Goal: Information Seeking & Learning: Learn about a topic

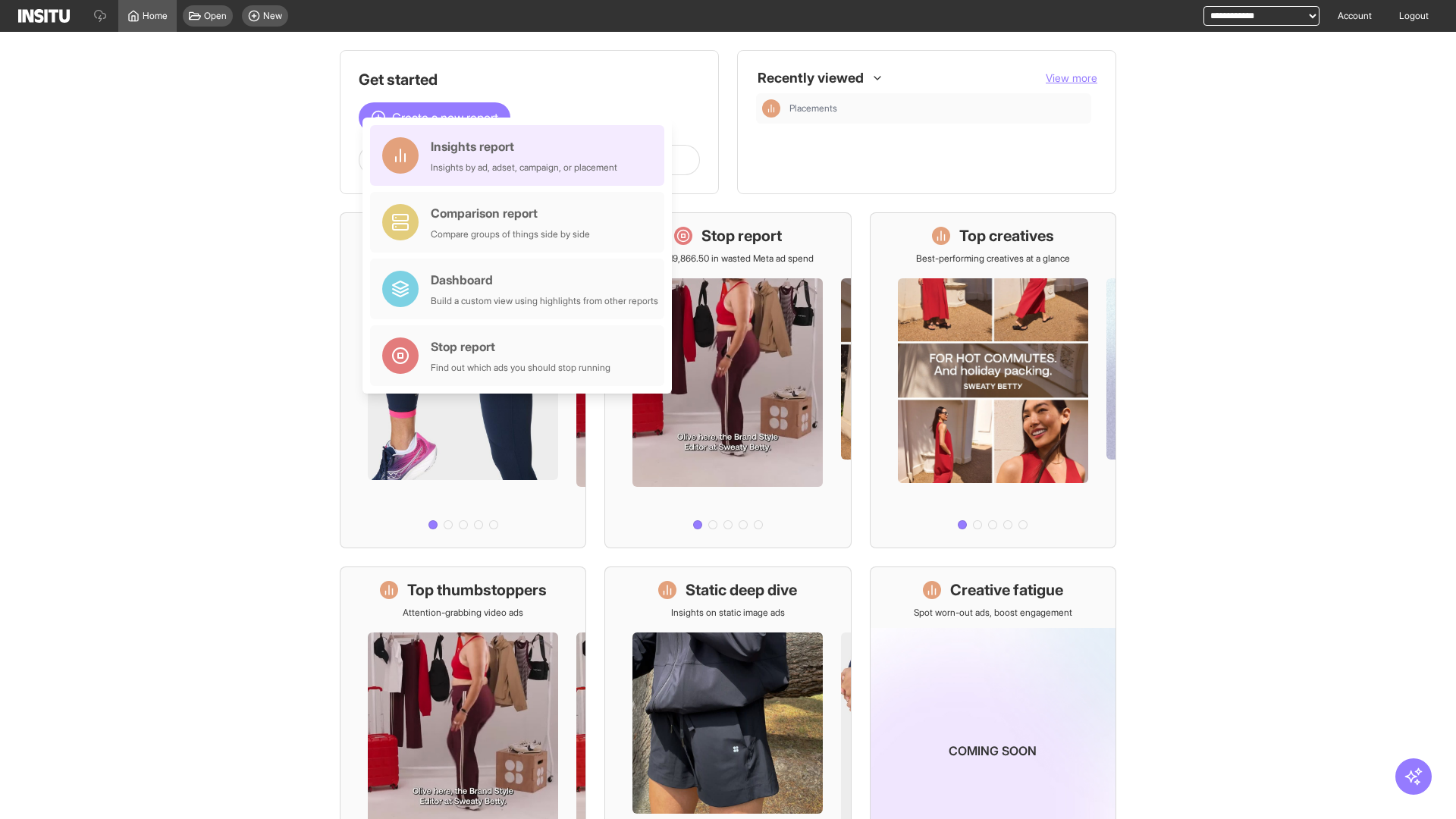
click at [521, 155] on div "Insights report Insights by ad, adset, campaign, or placement" at bounding box center [524, 155] width 187 height 36
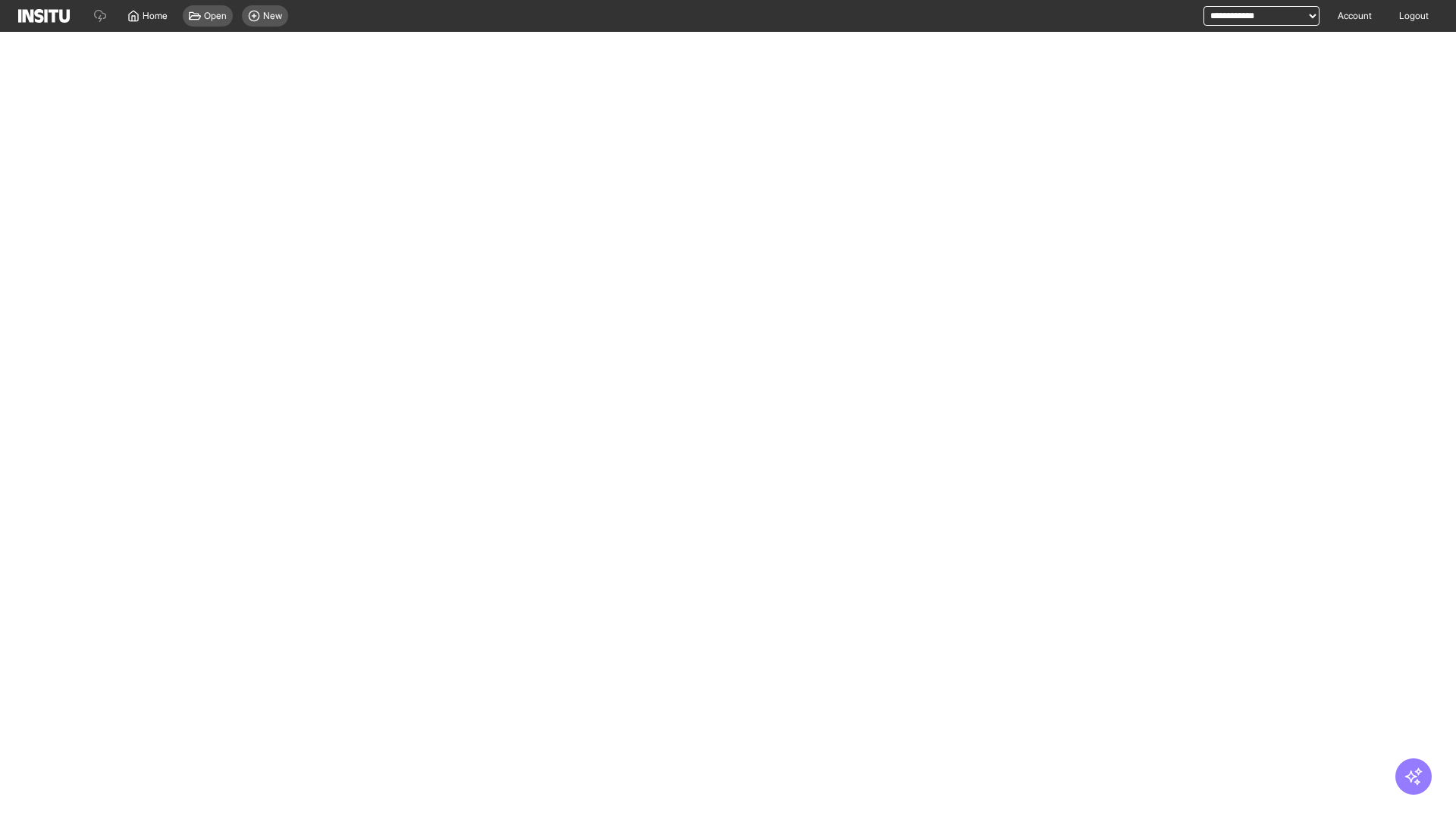
select select "**"
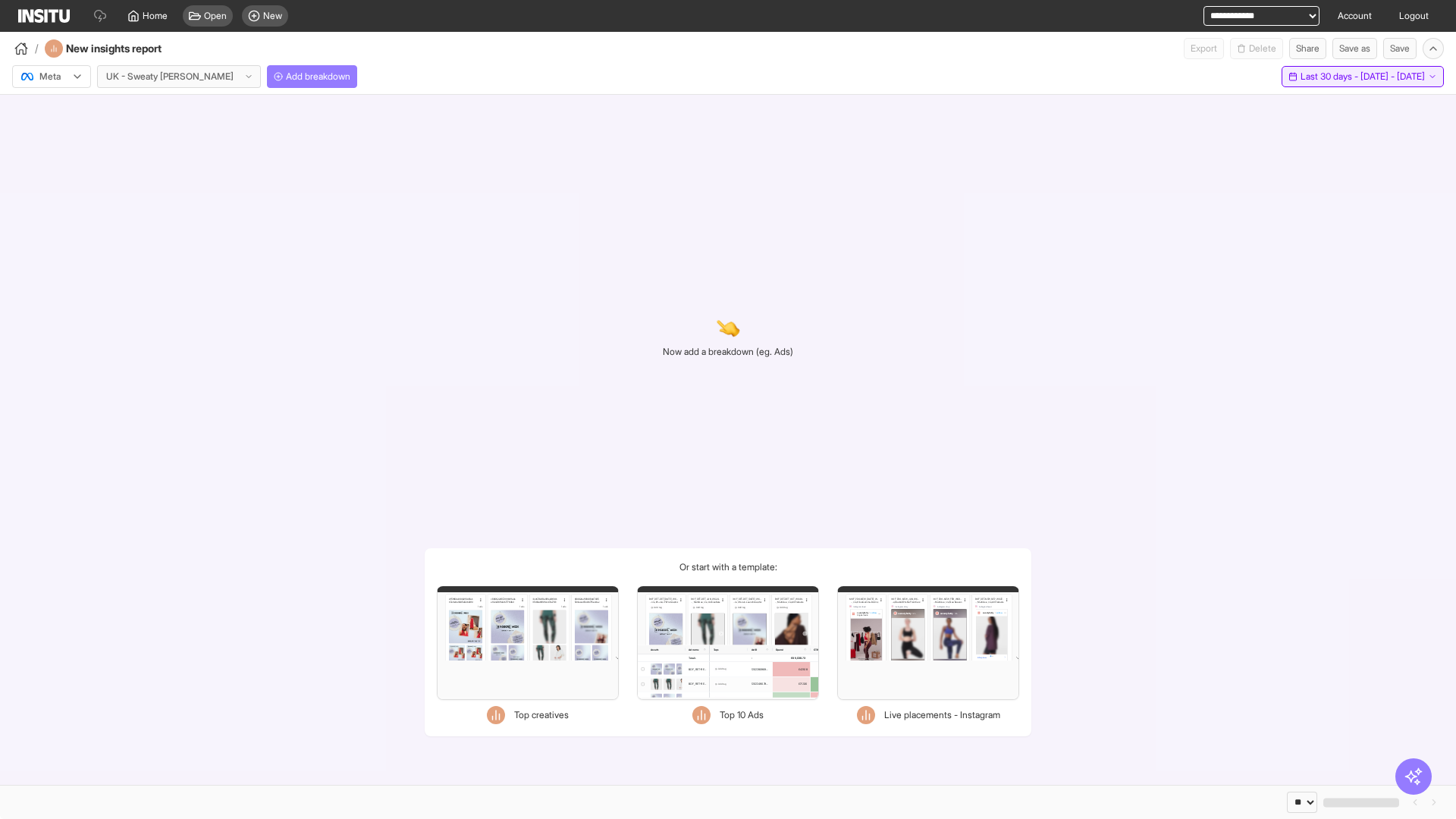
click at [1333, 77] on span "Last 30 days - [DATE] - [DATE]" at bounding box center [1363, 77] width 124 height 12
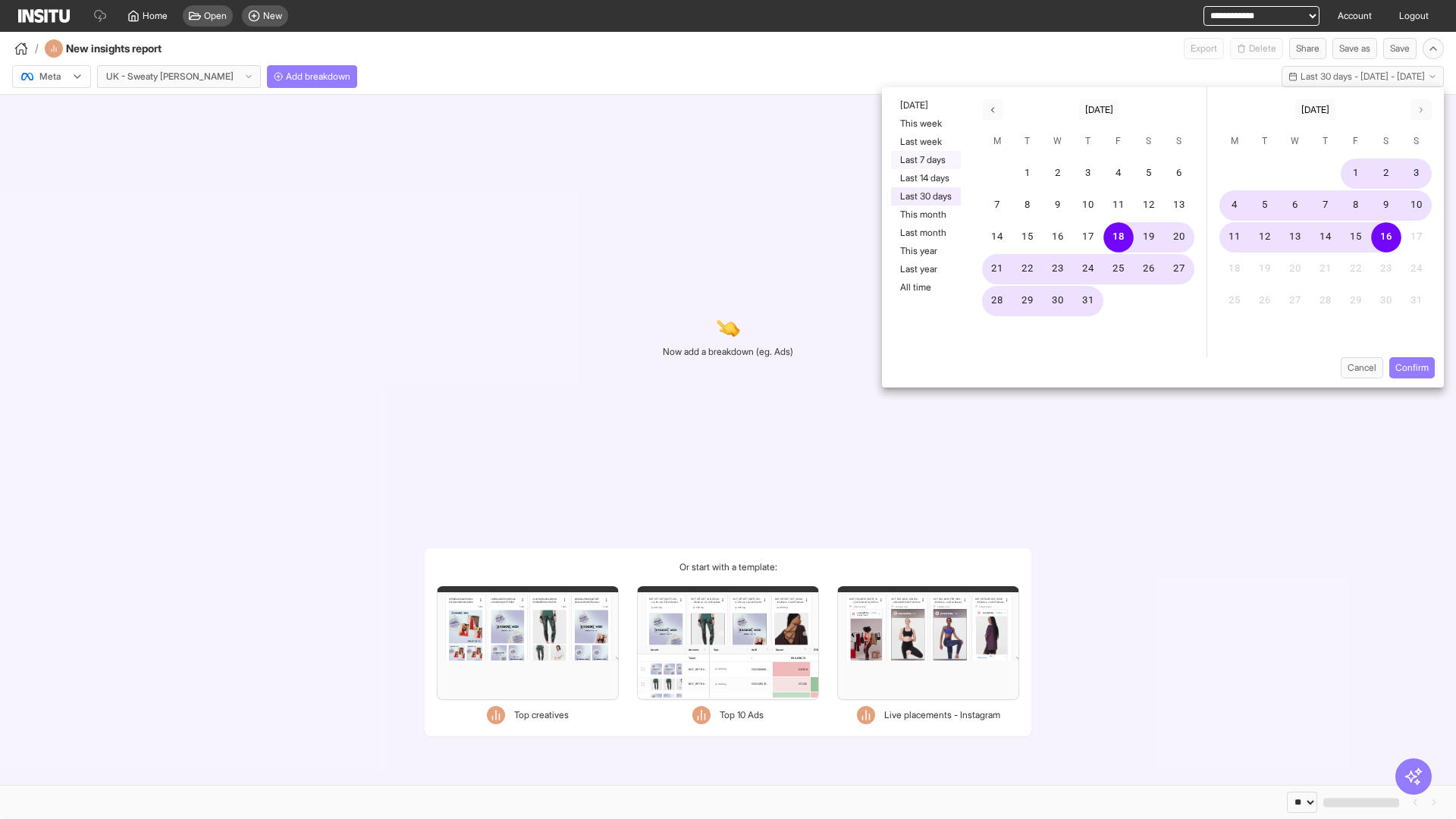
click at [925, 160] on button "Last 7 days" at bounding box center [926, 160] width 70 height 18
